Goal: Book appointment/travel/reservation

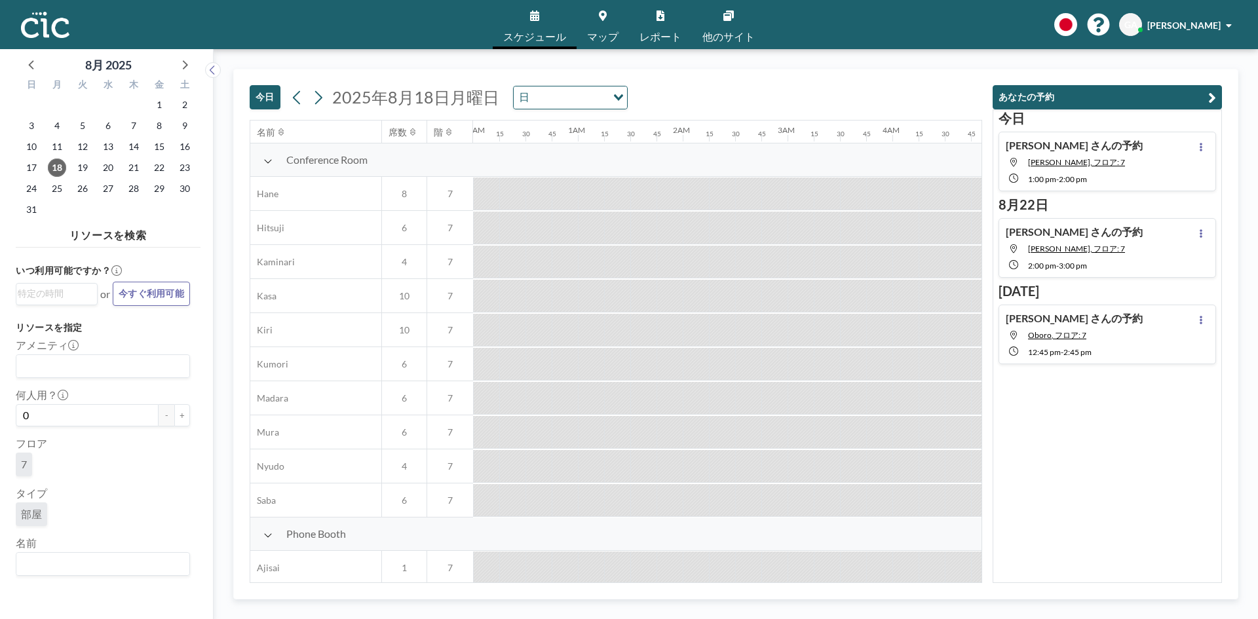
scroll to position [0, 1153]
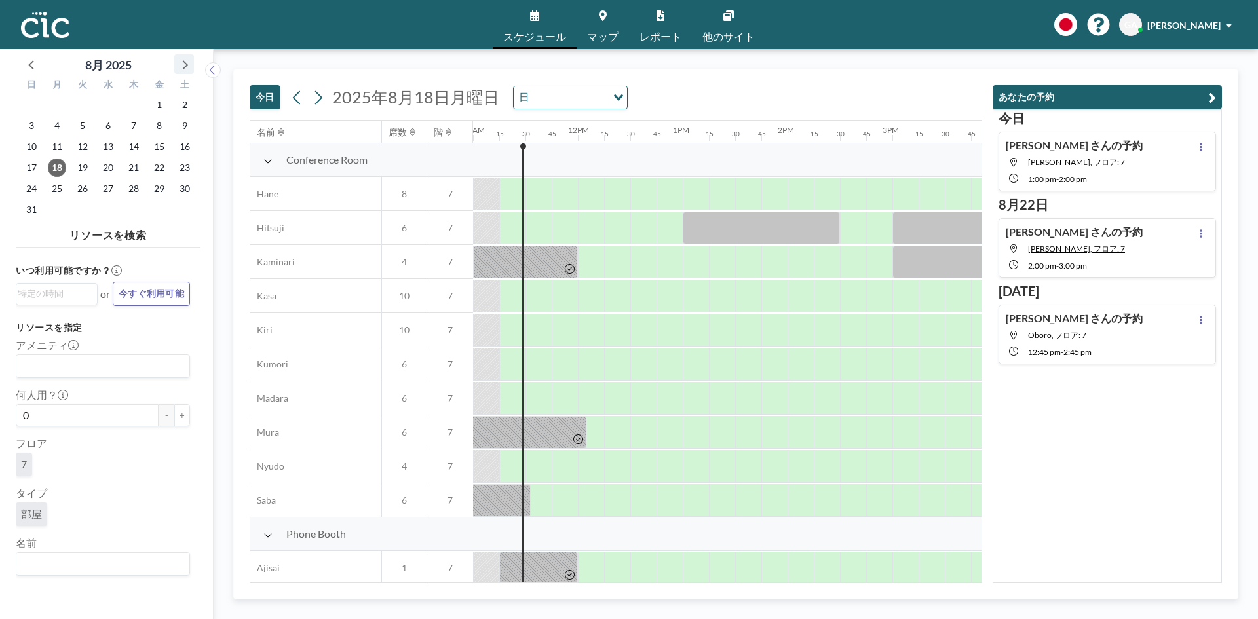
click at [188, 56] on icon at bounding box center [184, 64] width 17 height 17
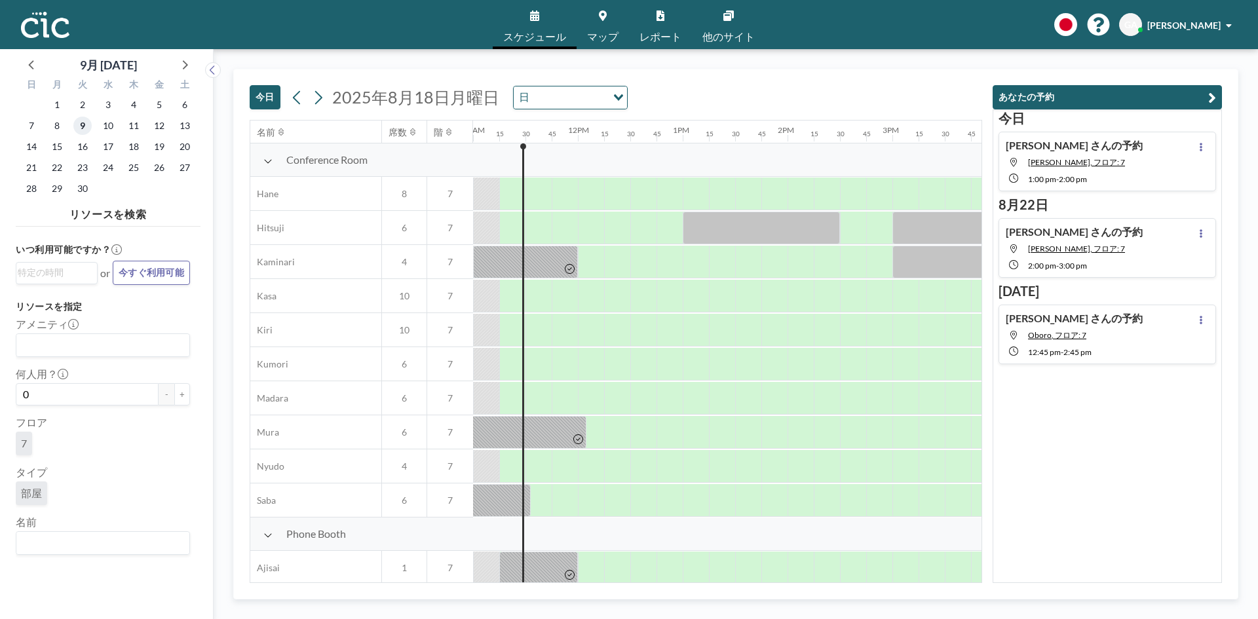
click at [77, 129] on span "9" at bounding box center [82, 126] width 18 height 18
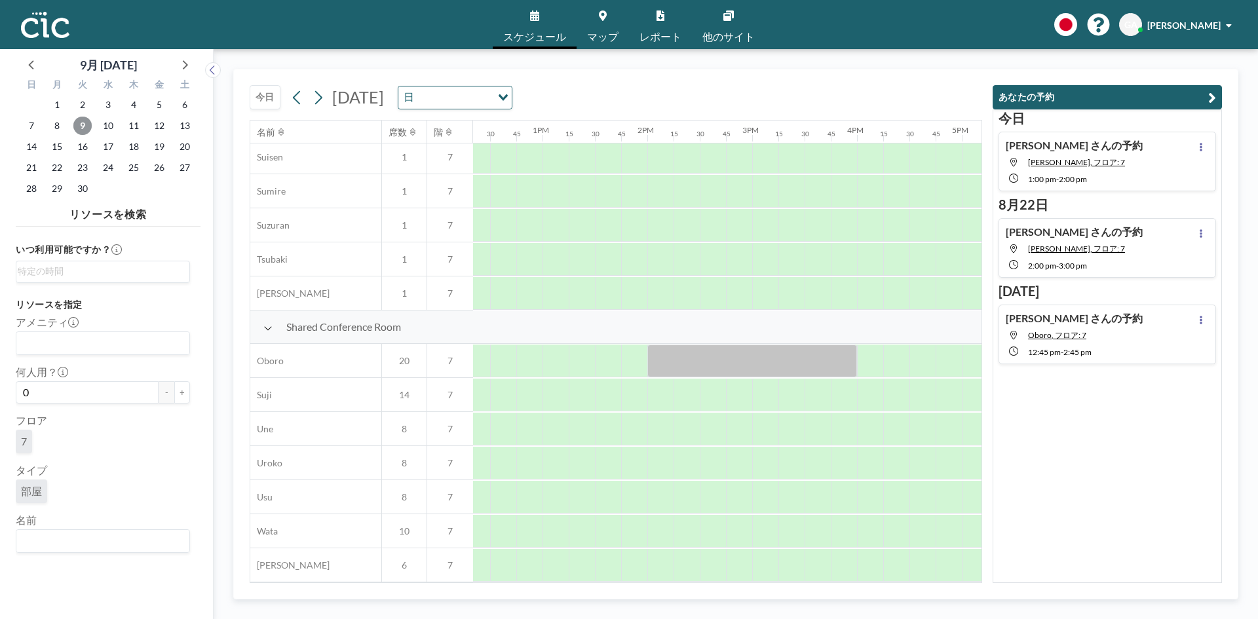
scroll to position [793, 1372]
click at [519, 388] on div at bounding box center [529, 395] width 26 height 33
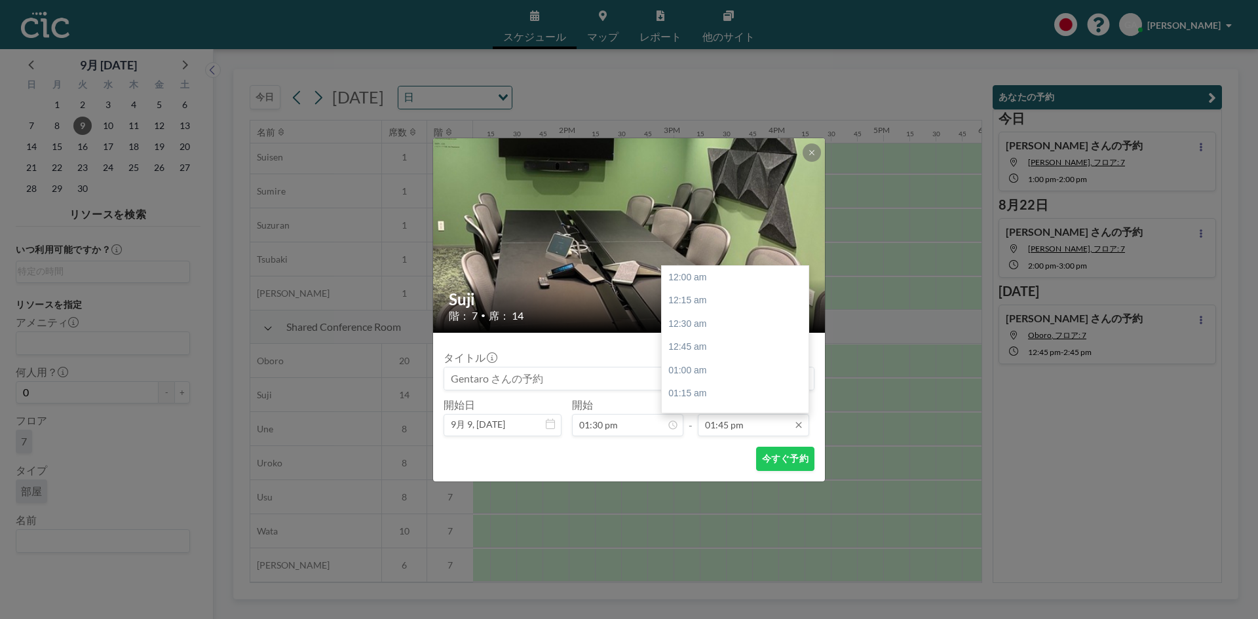
scroll to position [1282, 0]
drag, startPoint x: 731, startPoint y: 350, endPoint x: 730, endPoint y: 391, distance: 40.6
click at [730, 391] on div "12:00 am 12:15 am 12:30 am 12:45 am 01:00 am 01:15 am 01:30 am 01:45 am 02:00 a…" at bounding box center [738, 339] width 153 height 147
click at [722, 311] on div "03:30 pm" at bounding box center [738, 309] width 153 height 24
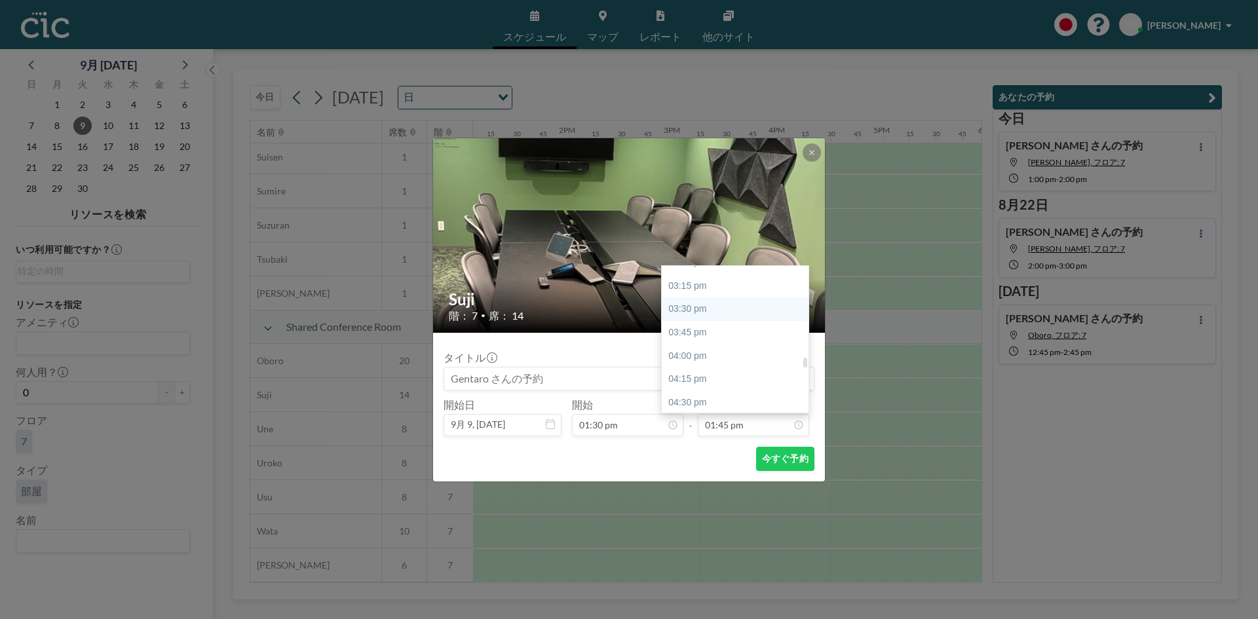
type input "03:30 pm"
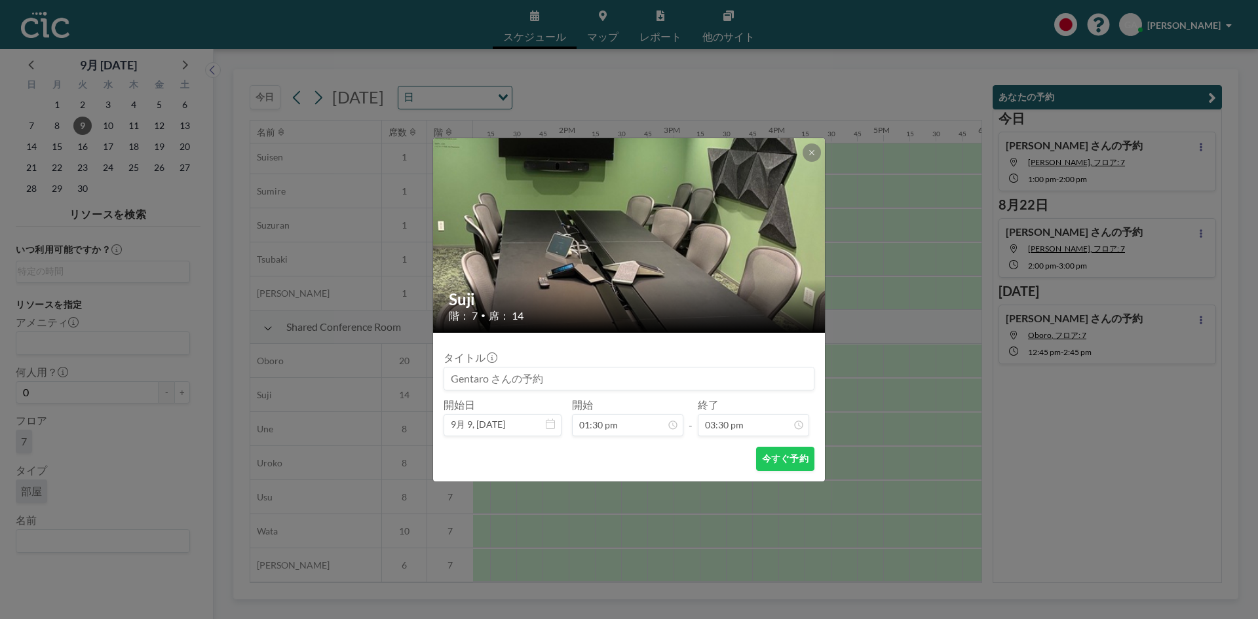
click at [489, 380] on input at bounding box center [628, 378] width 369 height 22
click at [490, 377] on input at bounding box center [628, 378] width 369 height 22
type input "[PERSON_NAME]さんの予約"
click at [775, 464] on button "今すぐ予約" at bounding box center [785, 459] width 58 height 24
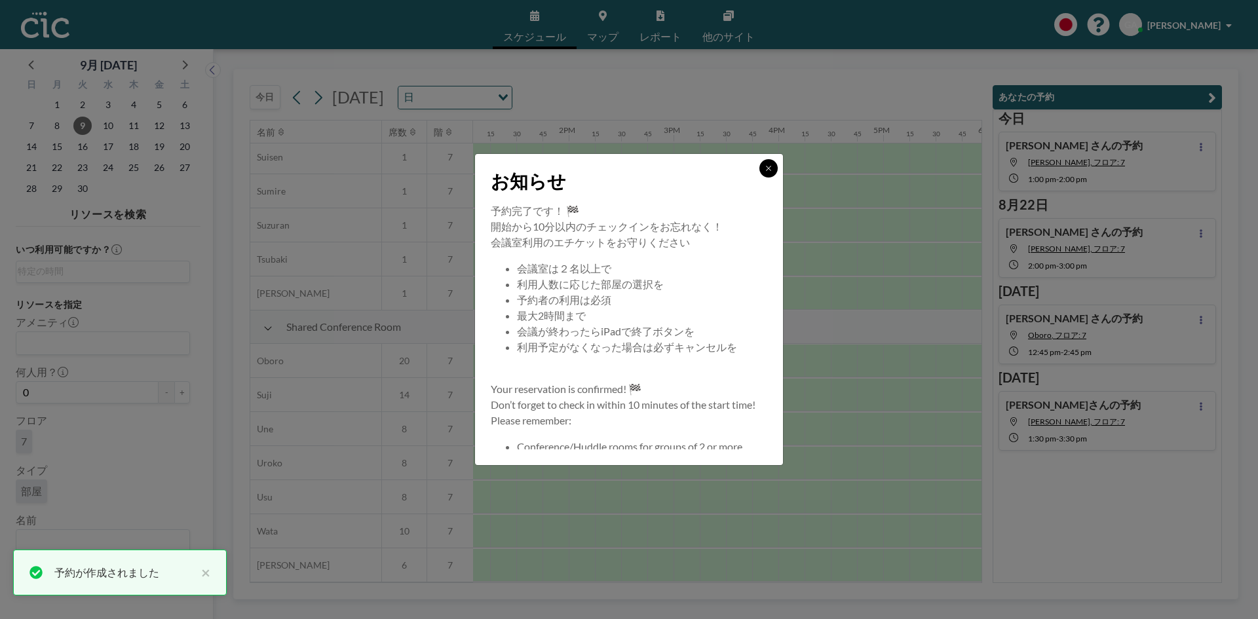
click at [765, 172] on icon at bounding box center [768, 168] width 8 height 8
